Goal: Find specific page/section: Find specific page/section

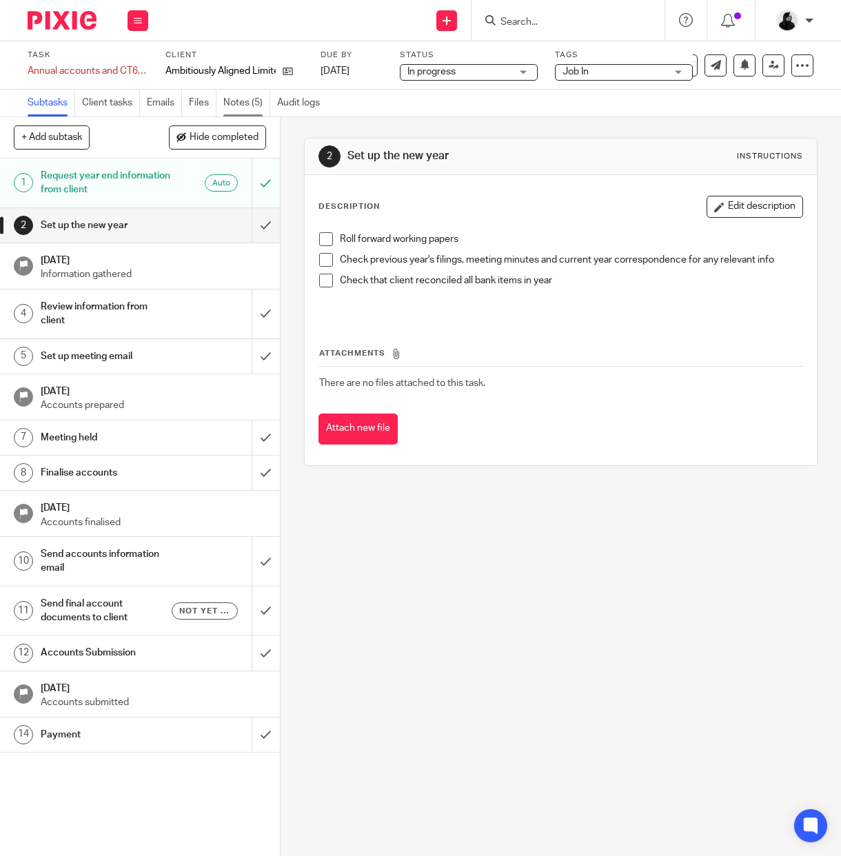
click at [231, 99] on link "Notes (5)" at bounding box center [246, 103] width 47 height 27
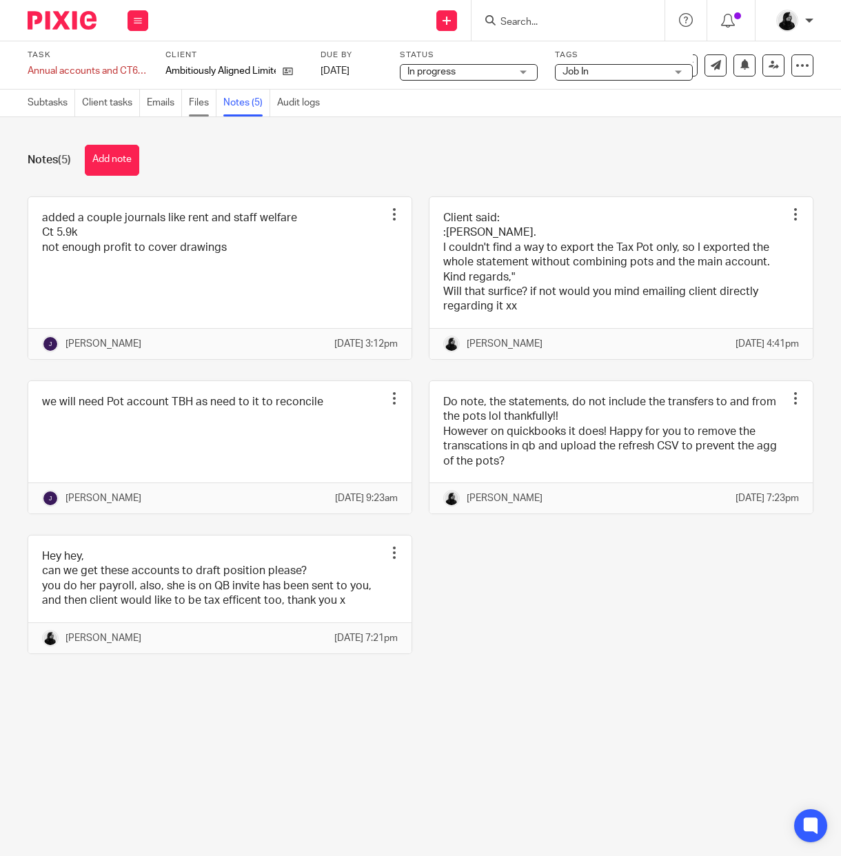
click at [211, 99] on link "Files" at bounding box center [203, 103] width 28 height 27
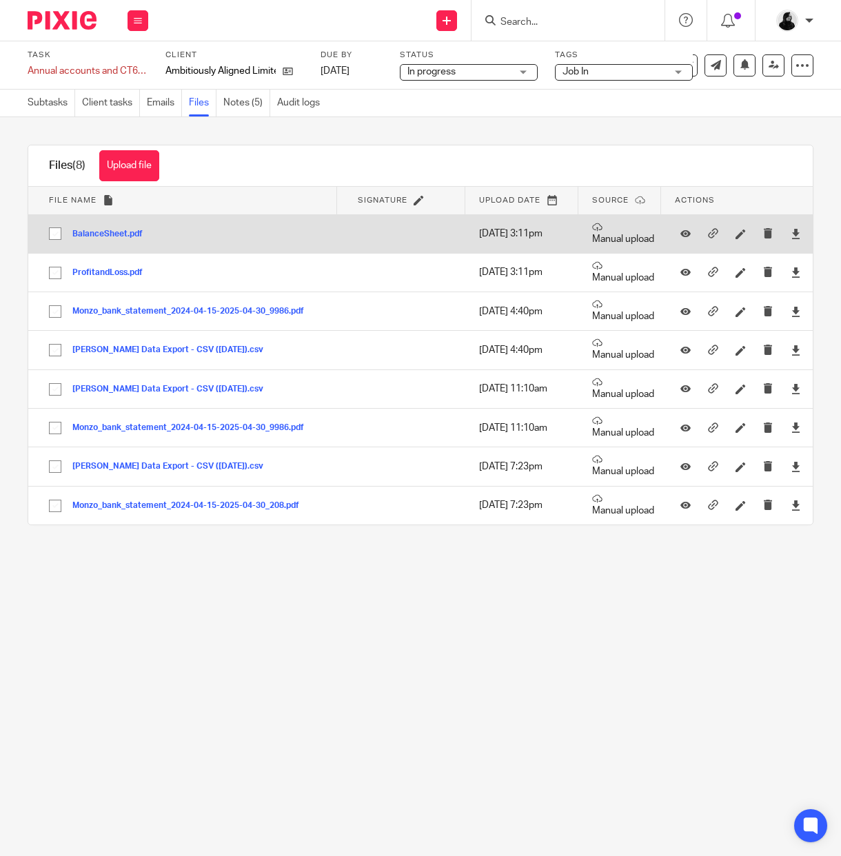
click at [111, 236] on button "BalanceSheet.pdf" at bounding box center [112, 235] width 81 height 10
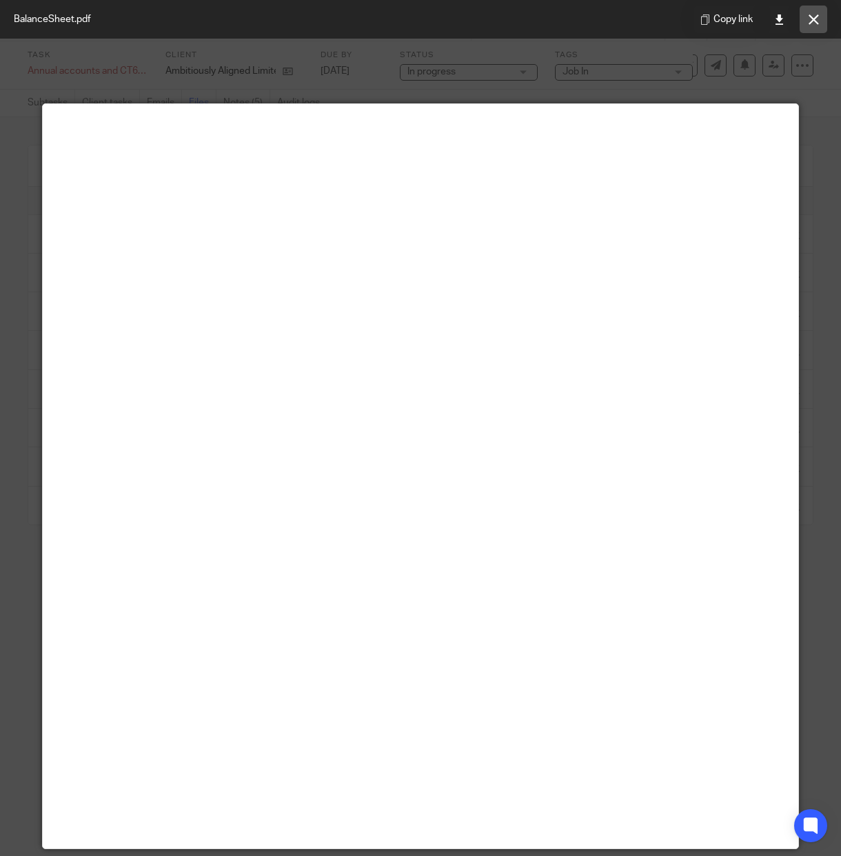
click at [823, 8] on button at bounding box center [814, 20] width 28 height 28
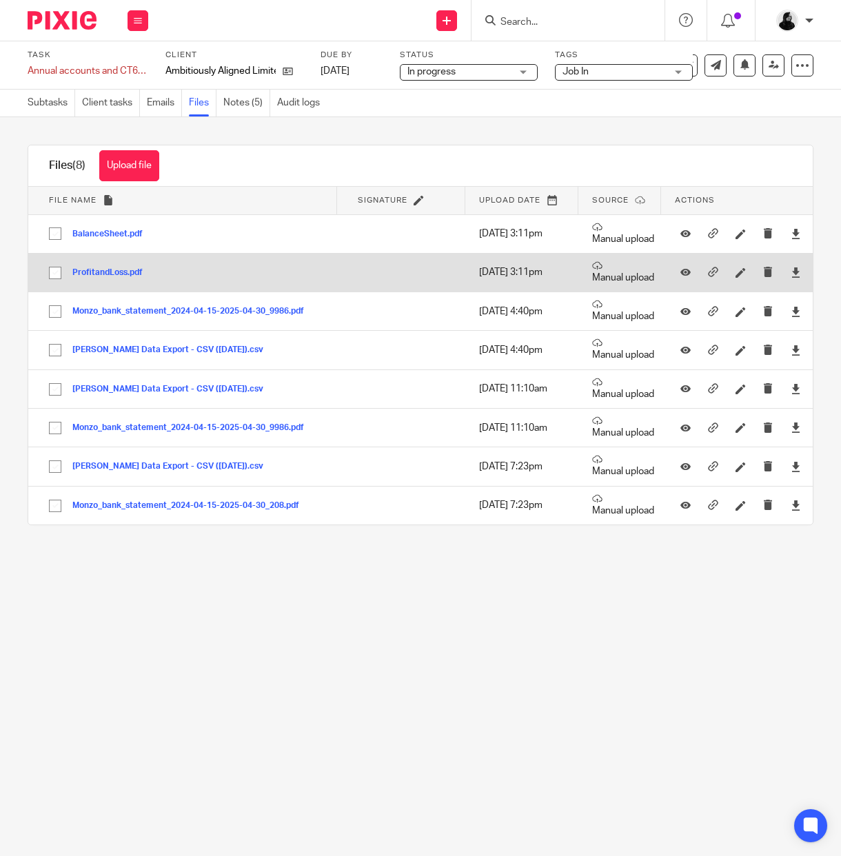
click at [129, 271] on button "ProfitandLoss.pdf" at bounding box center [112, 273] width 81 height 10
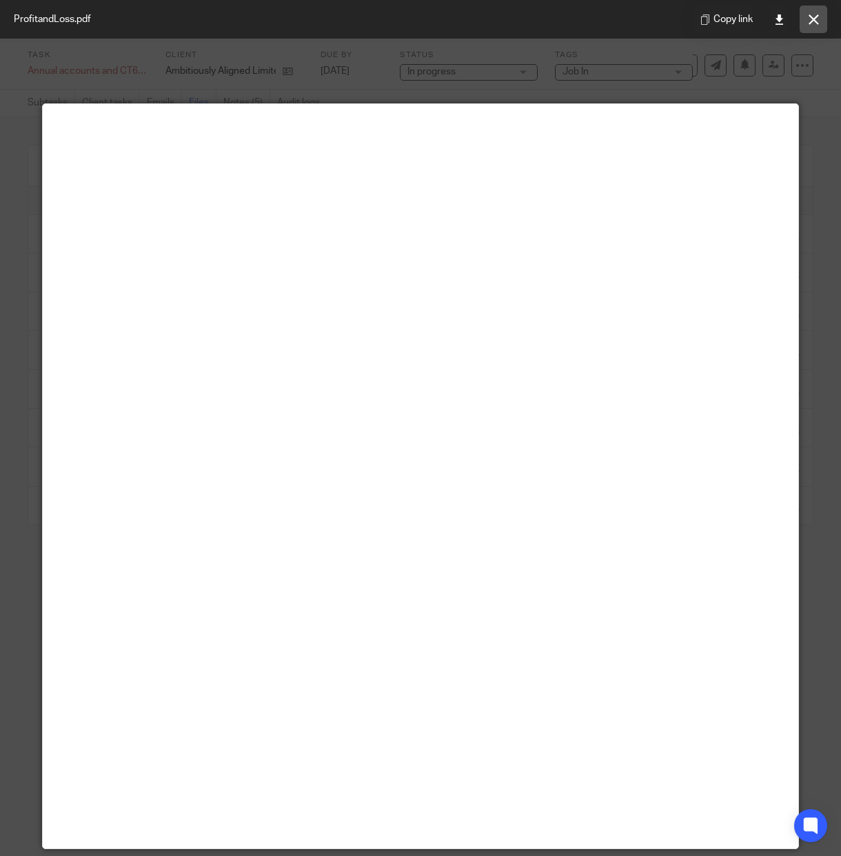
click at [814, 20] on icon at bounding box center [814, 19] width 10 height 10
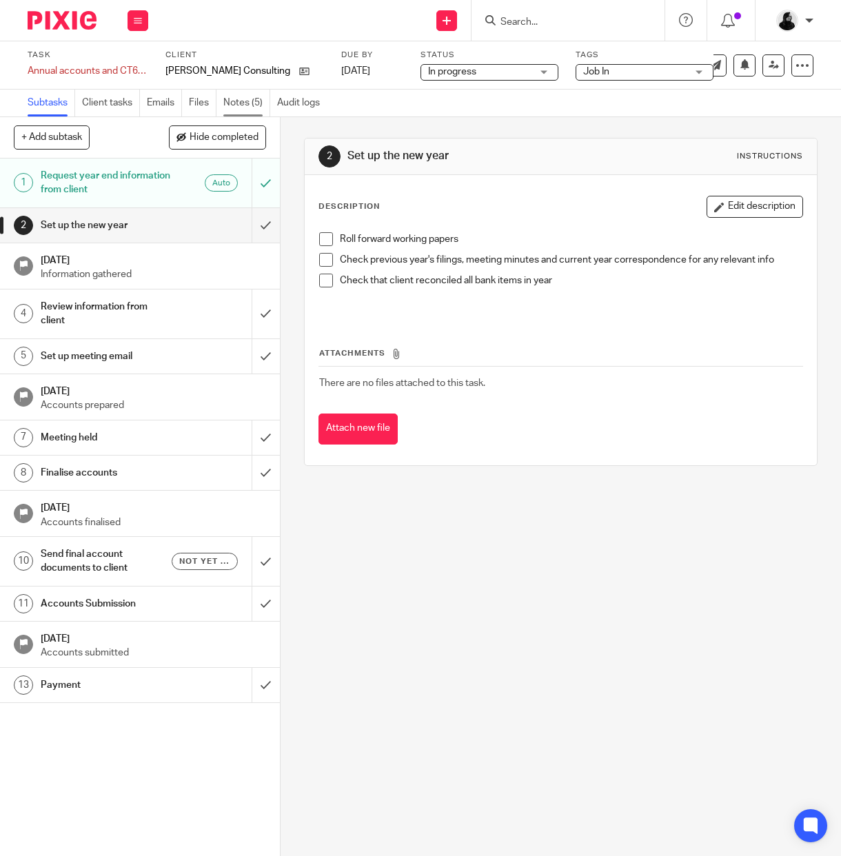
click at [247, 107] on link "Notes (5)" at bounding box center [246, 103] width 47 height 27
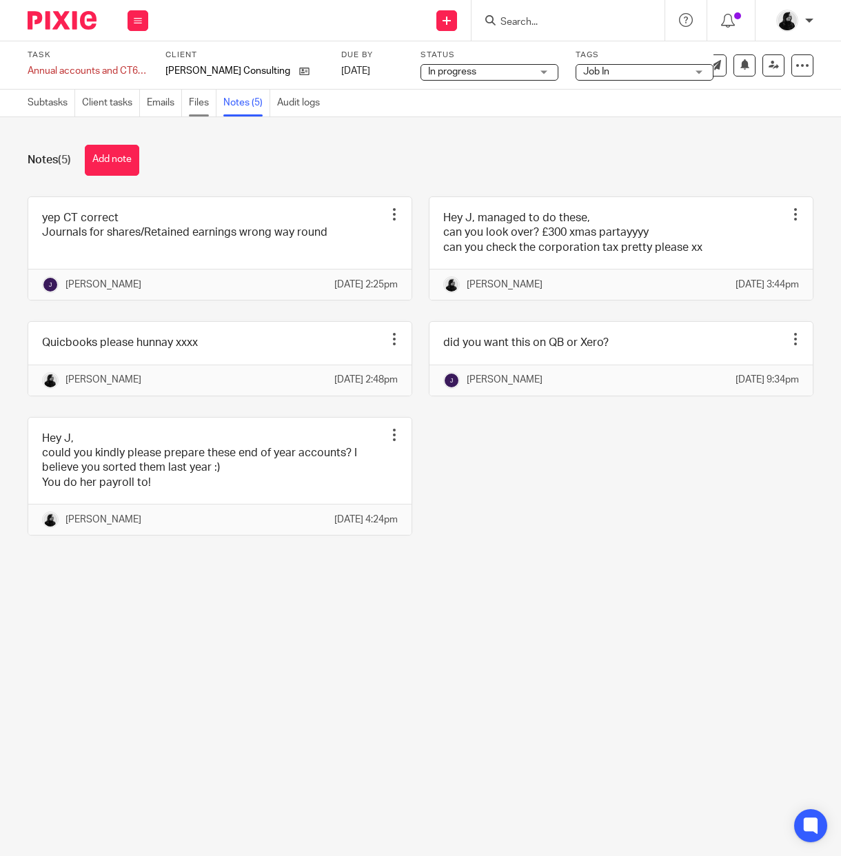
click at [205, 107] on link "Files" at bounding box center [203, 103] width 28 height 27
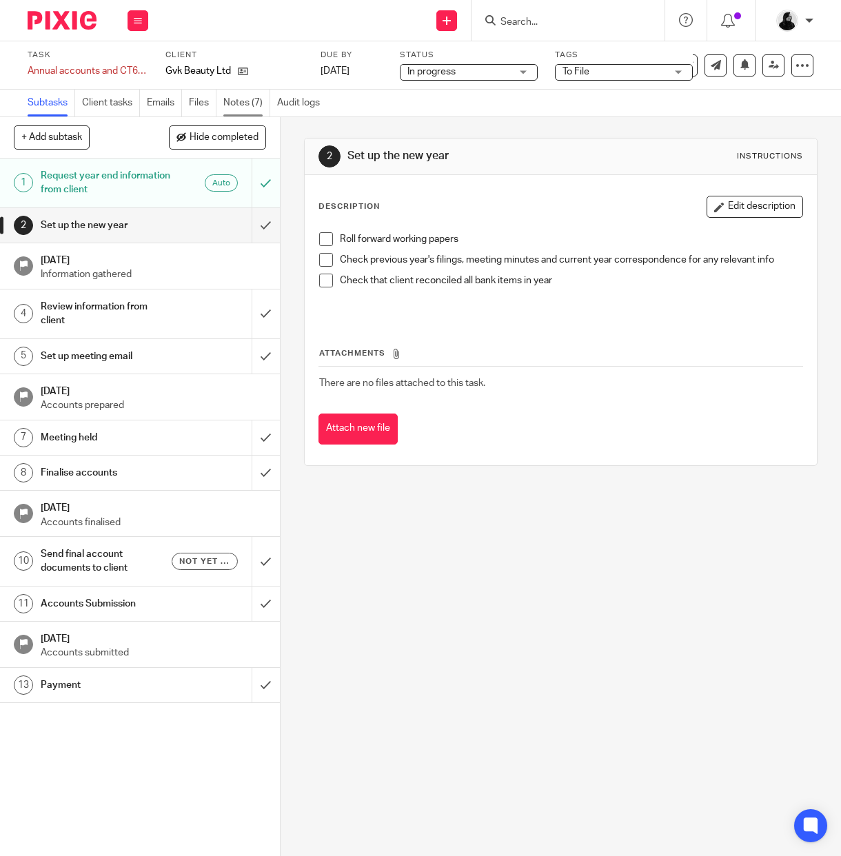
click at [249, 99] on link "Notes (7)" at bounding box center [246, 103] width 47 height 27
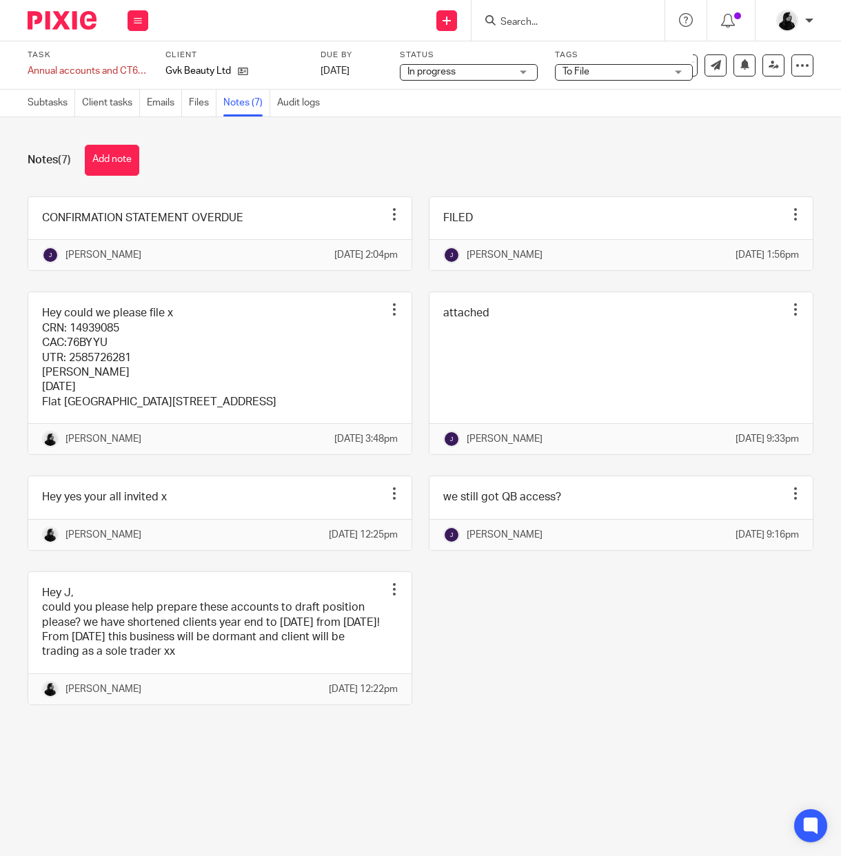
click at [556, 23] on input "Search" at bounding box center [561, 23] width 124 height 12
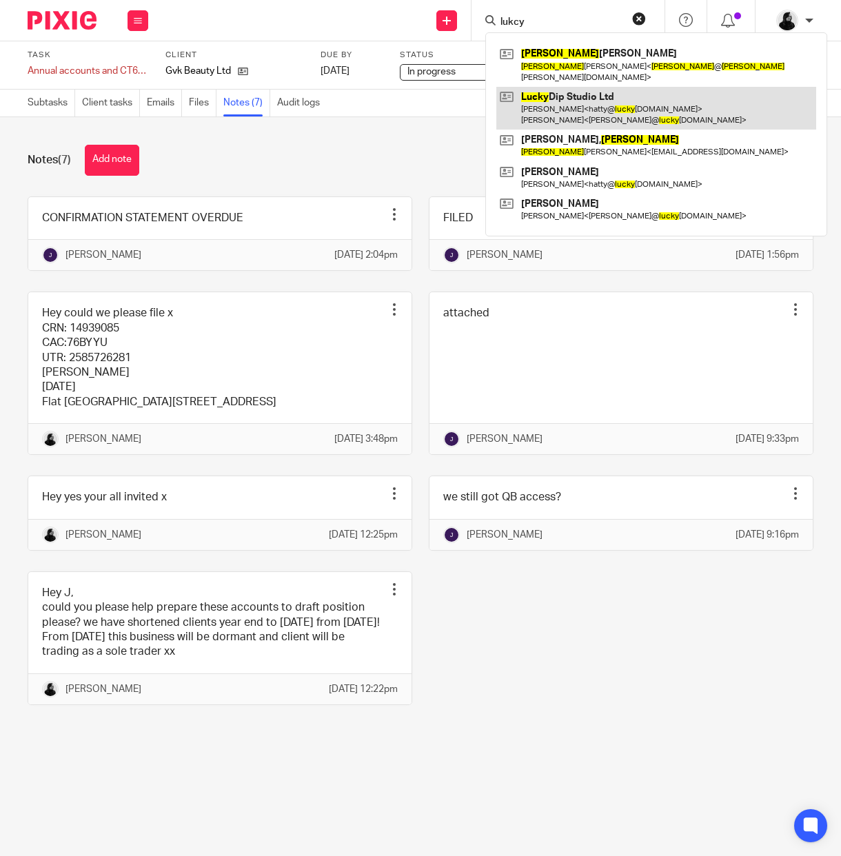
type input "lukcy"
click at [561, 105] on link at bounding box center [656, 108] width 320 height 43
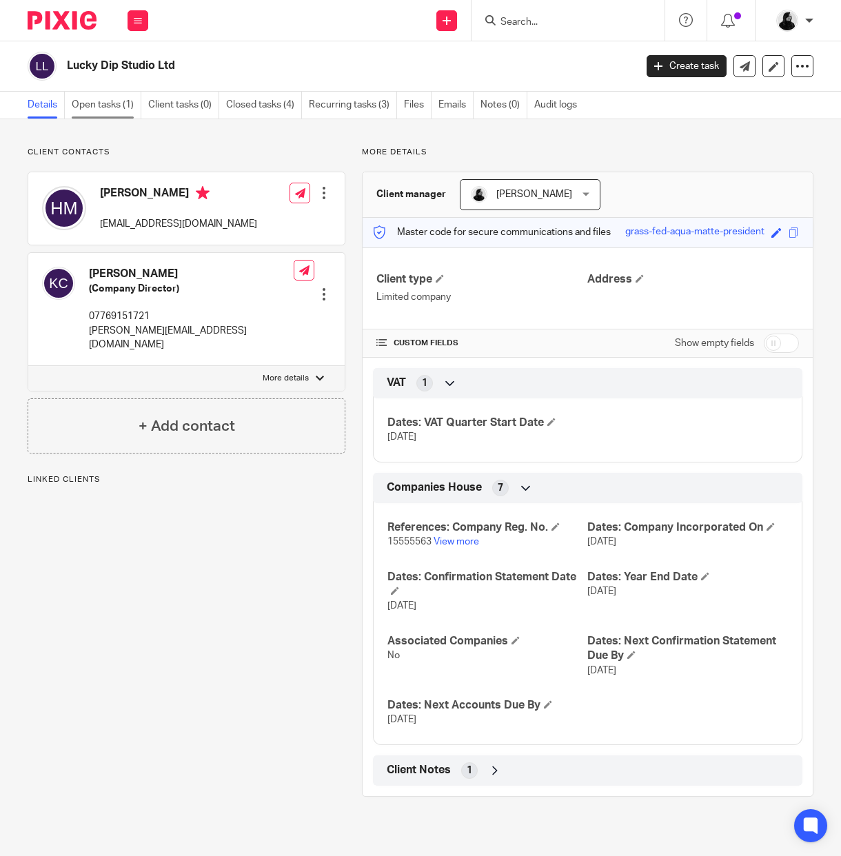
click at [114, 114] on link "Open tasks (1)" at bounding box center [107, 105] width 70 height 27
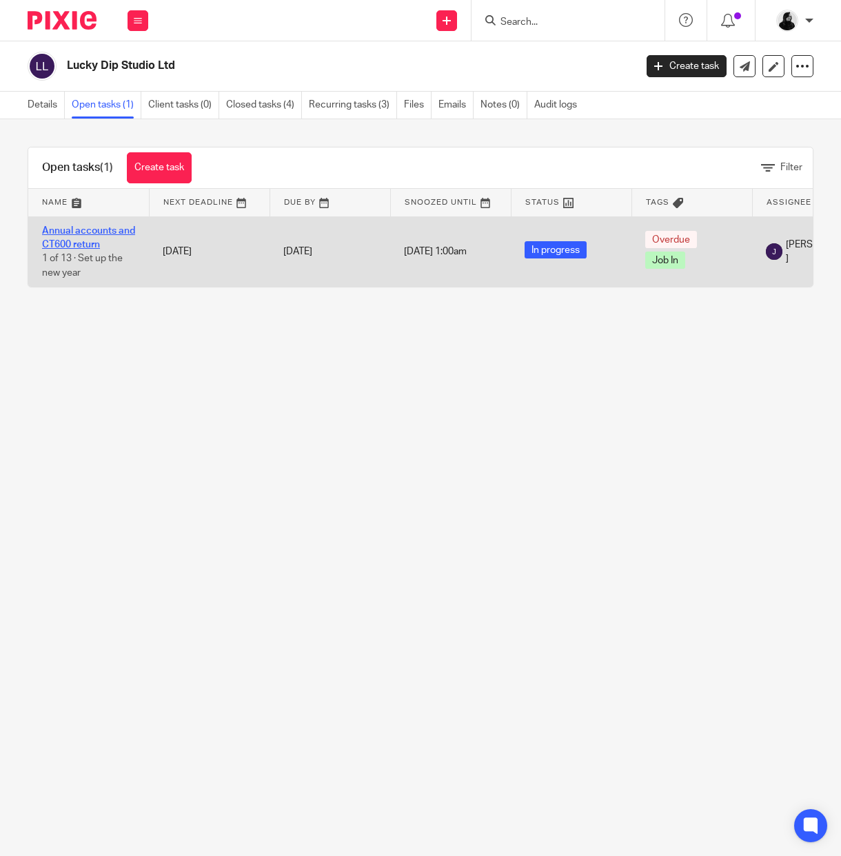
click at [92, 235] on link "Annual accounts and CT600 return" at bounding box center [88, 237] width 93 height 23
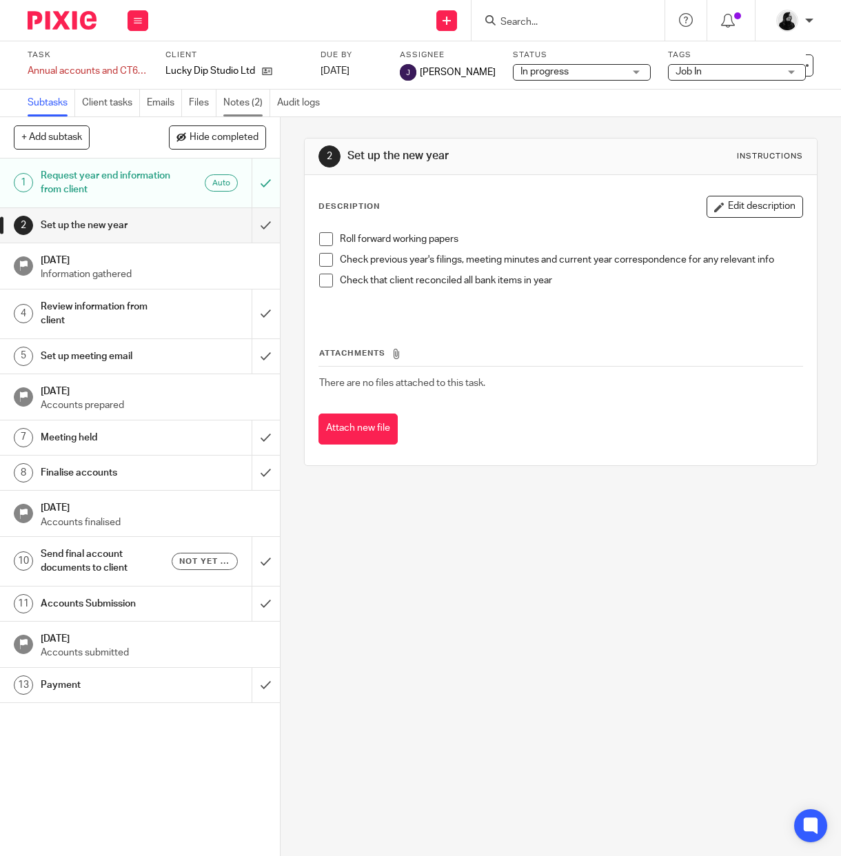
click at [249, 106] on link "Notes (2)" at bounding box center [246, 103] width 47 height 27
